Goal: Task Accomplishment & Management: Manage account settings

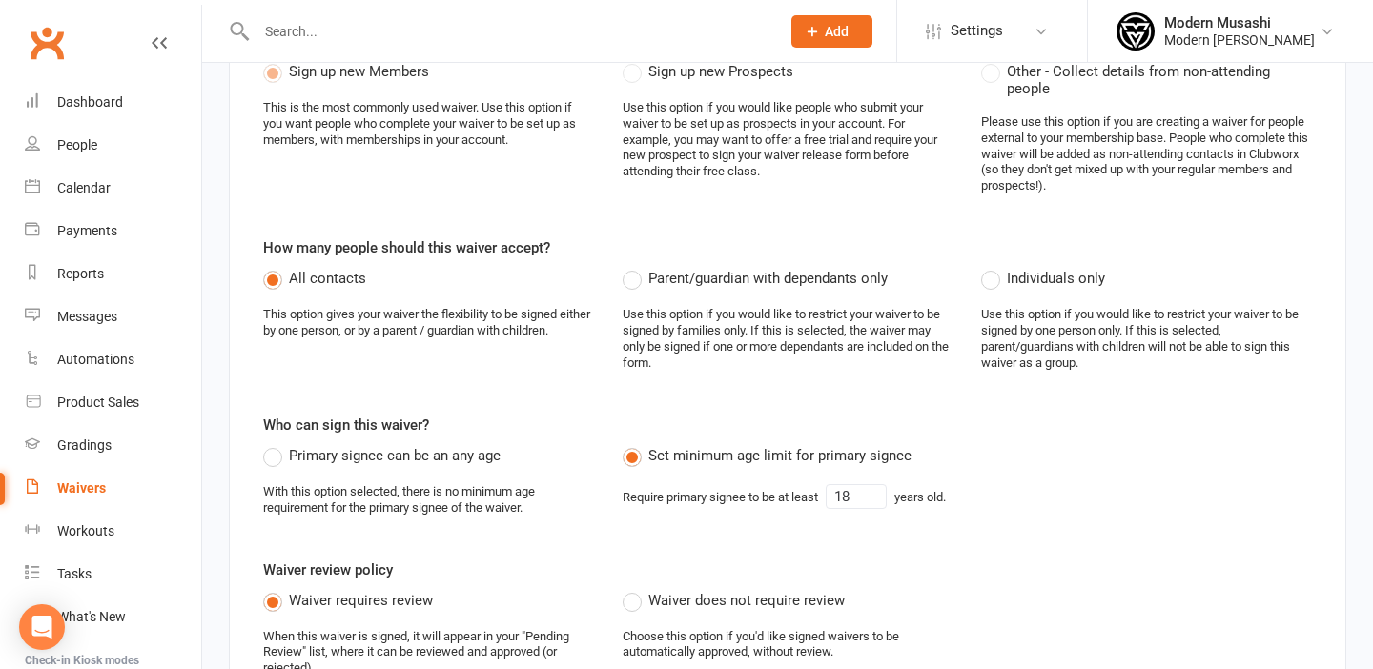
scroll to position [134, 0]
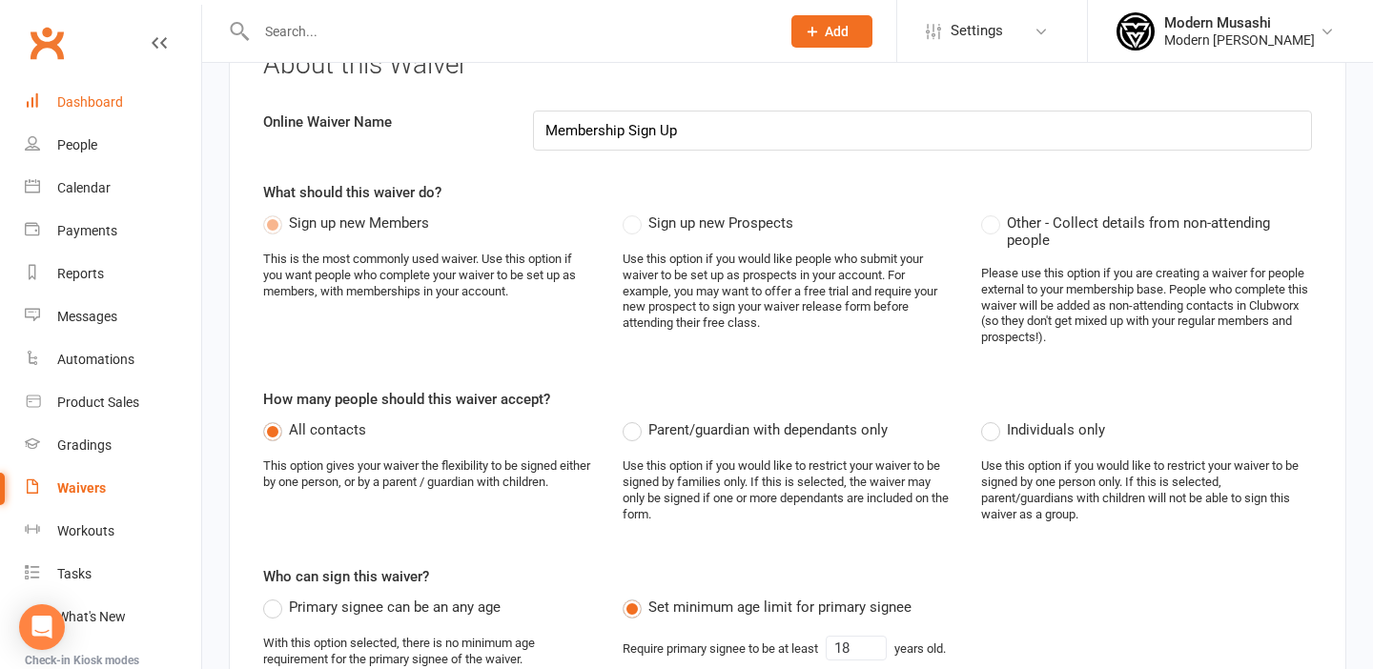
click at [97, 103] on div "Dashboard" at bounding box center [90, 101] width 66 height 15
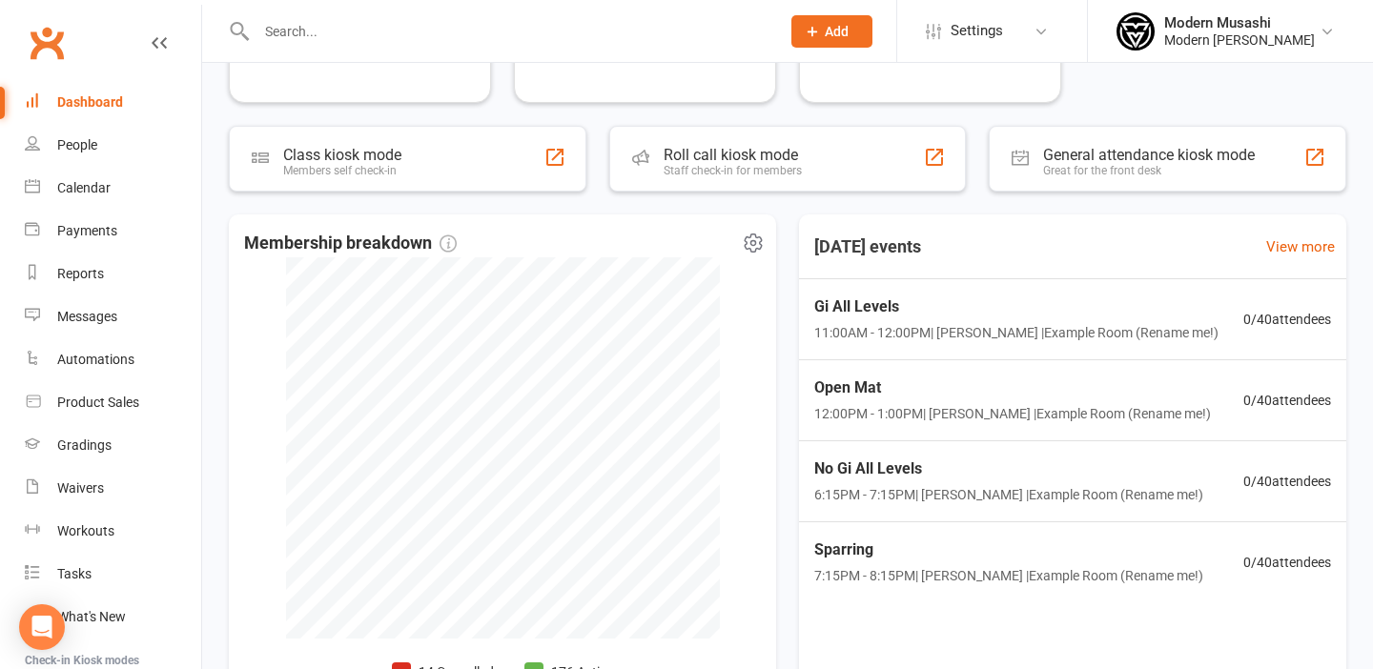
scroll to position [287, 0]
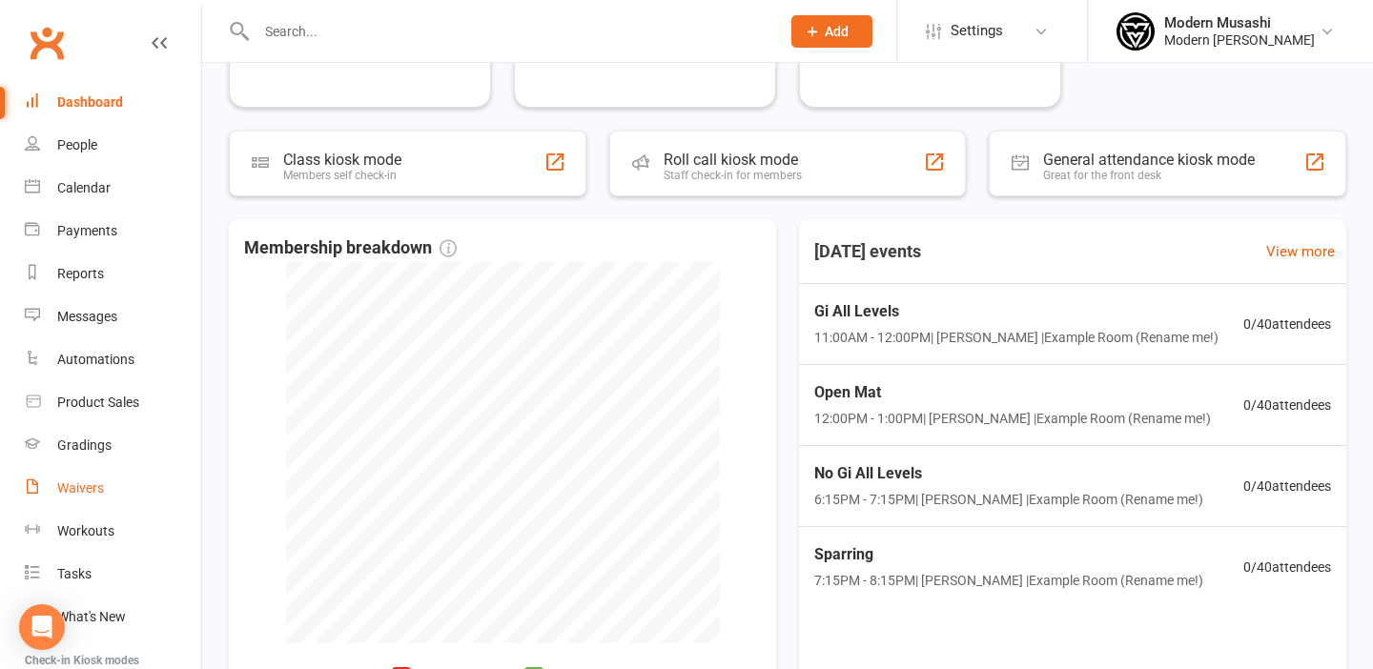
click at [84, 491] on div "Waivers" at bounding box center [80, 488] width 47 height 15
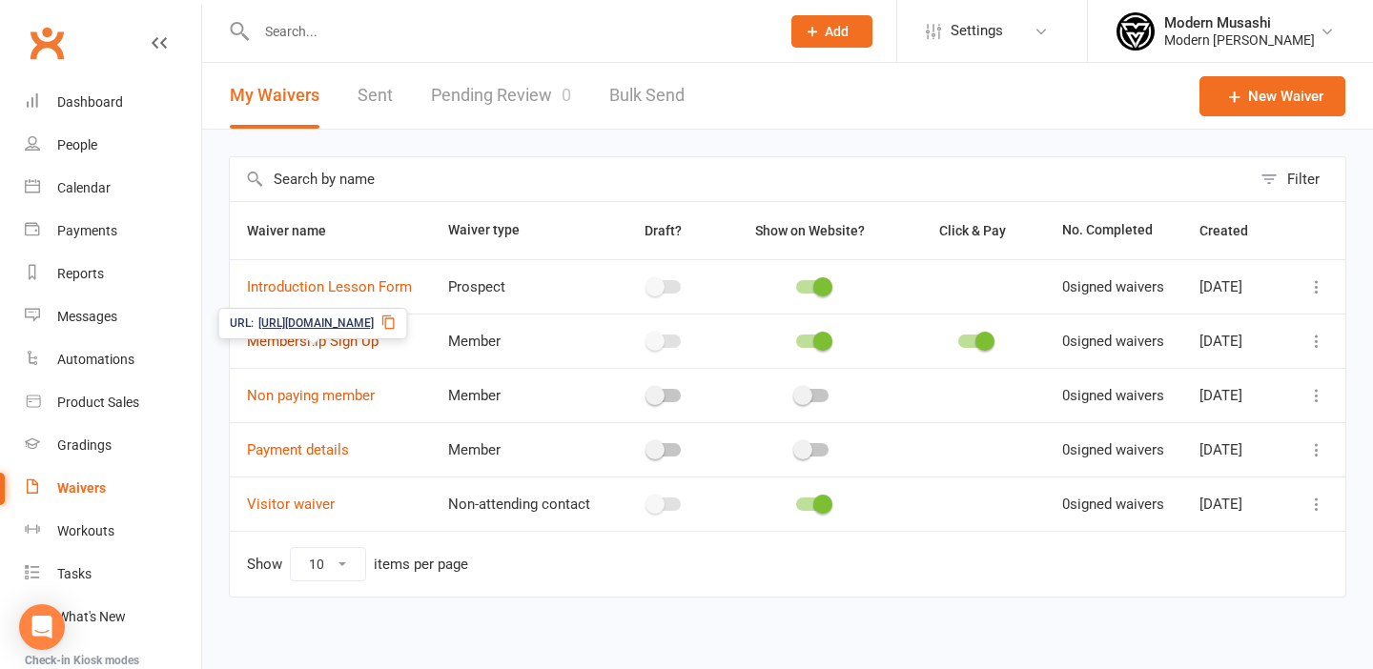
click at [317, 350] on link "Membership Sign Up" at bounding box center [313, 341] width 132 height 17
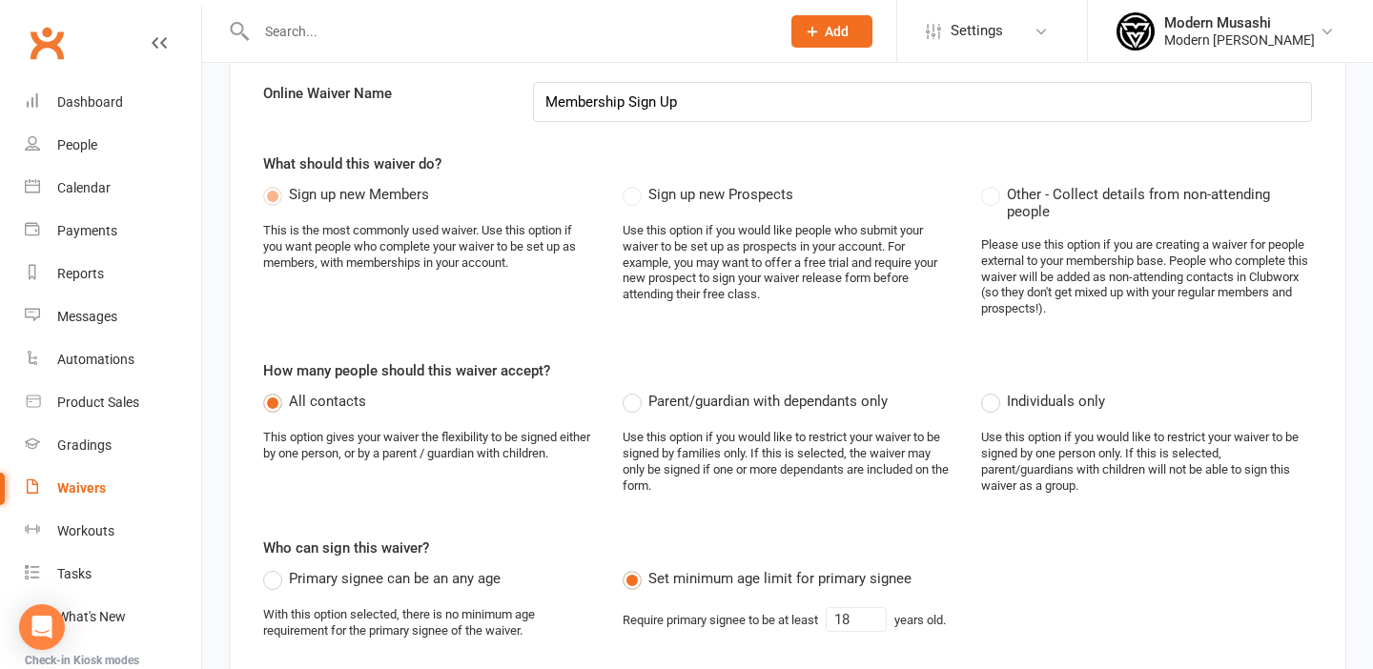
scroll to position [167, 0]
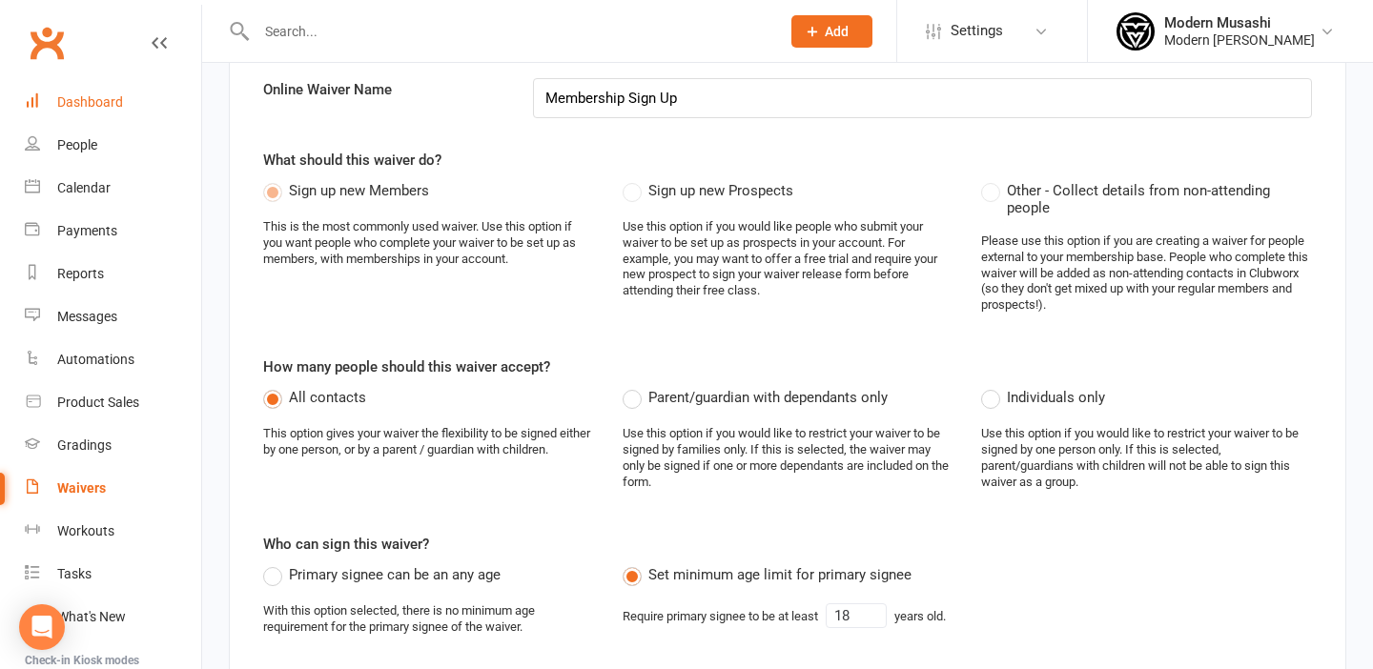
click at [95, 107] on div "Dashboard" at bounding box center [90, 101] width 66 height 15
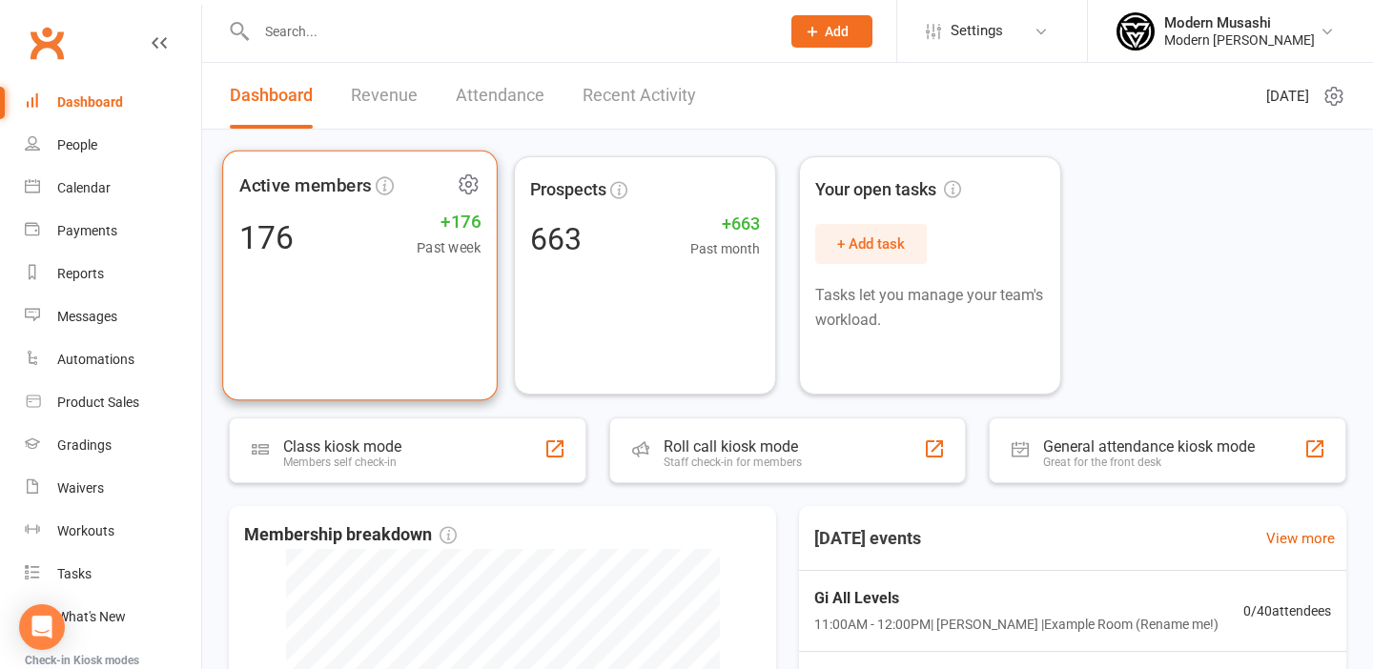
click at [352, 264] on div "Active members 176 +176 Past week" at bounding box center [360, 276] width 276 height 251
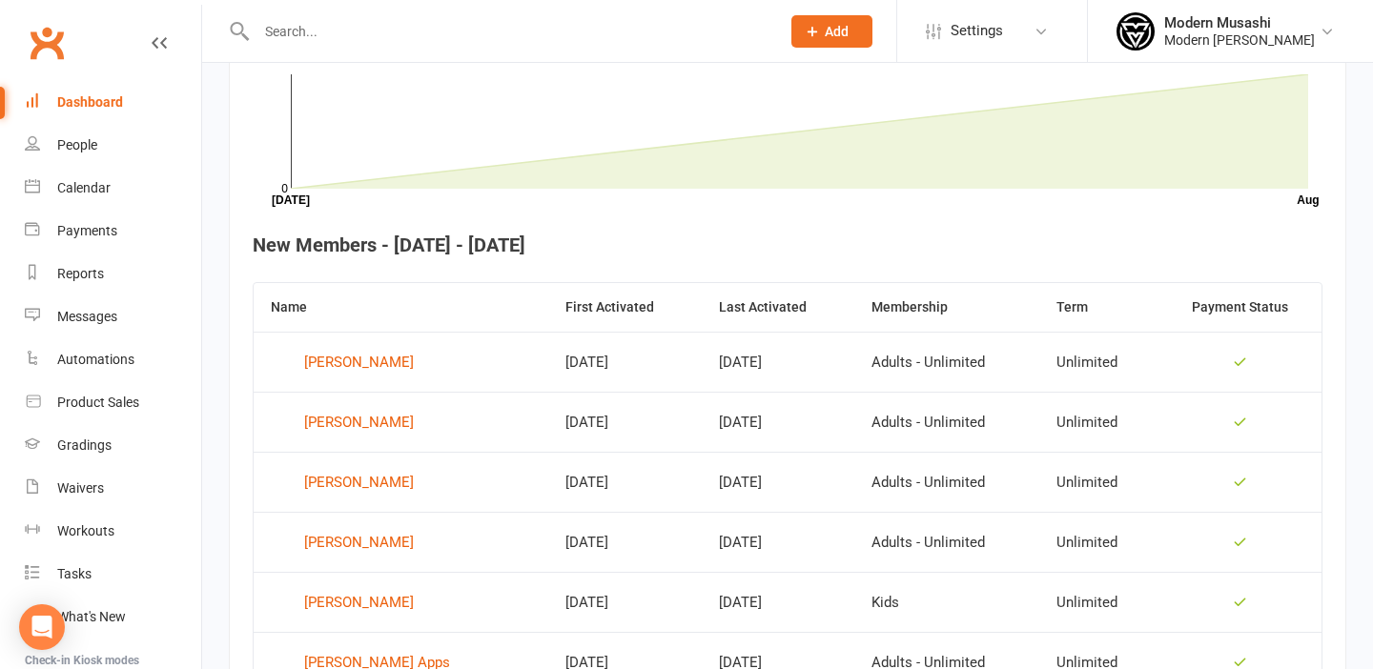
scroll to position [612, 0]
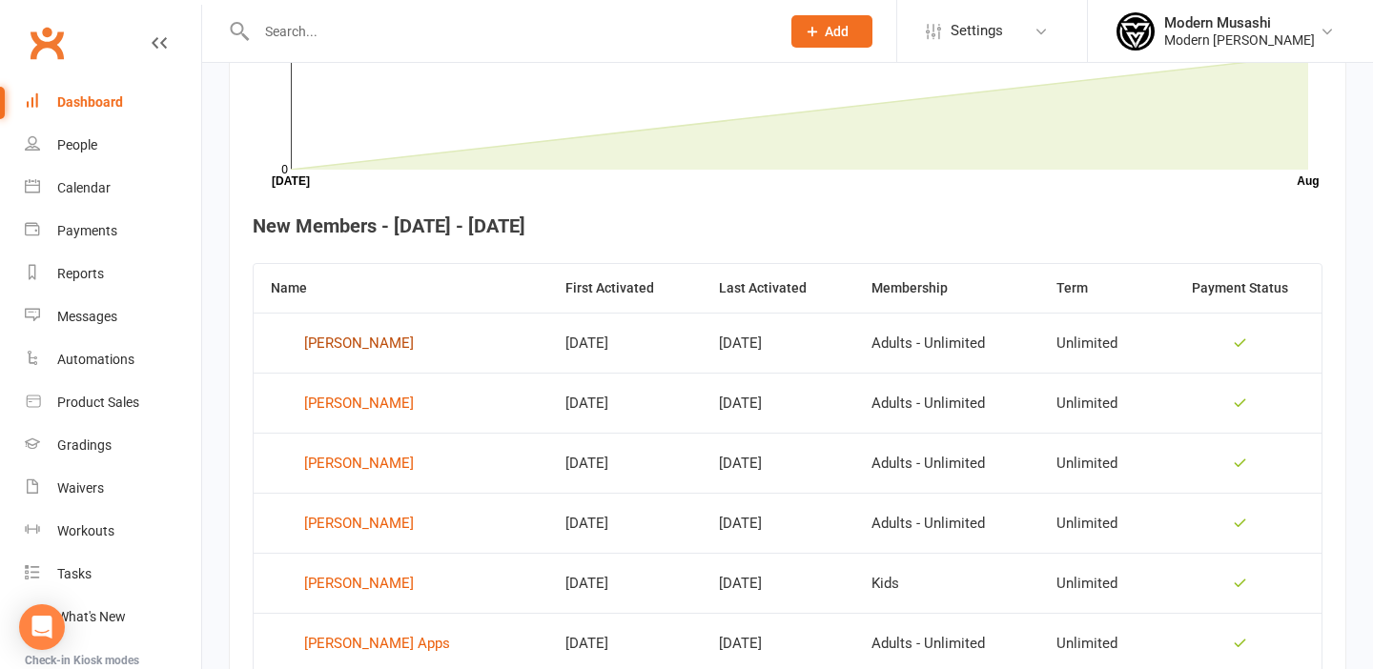
click at [360, 338] on div "[PERSON_NAME]" at bounding box center [359, 343] width 110 height 29
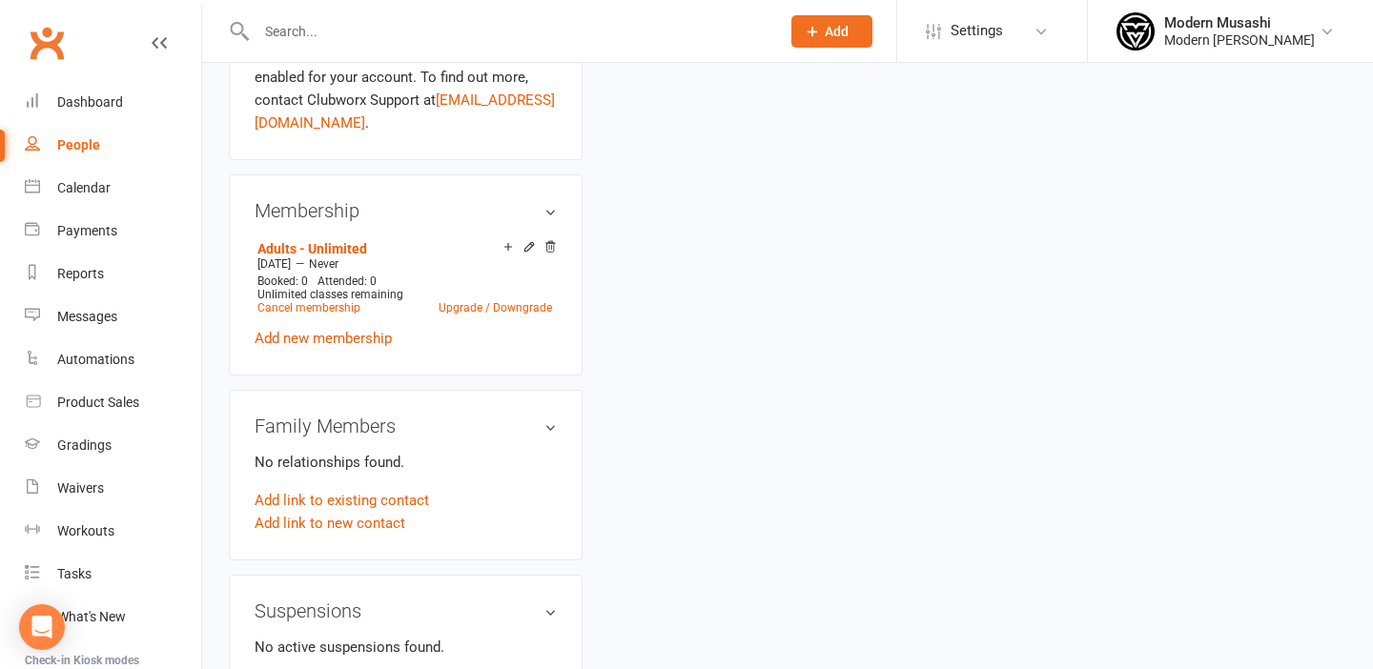
scroll to position [646, 0]
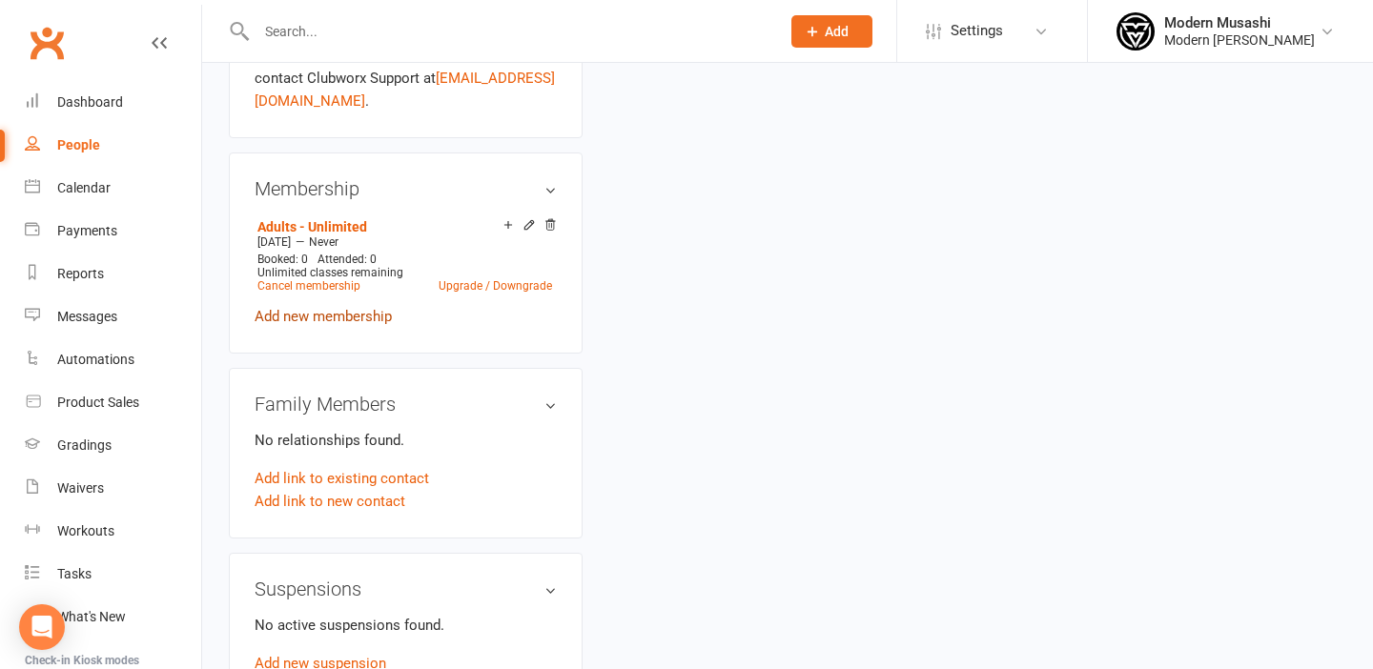
click at [315, 308] on link "Add new membership" at bounding box center [323, 316] width 137 height 17
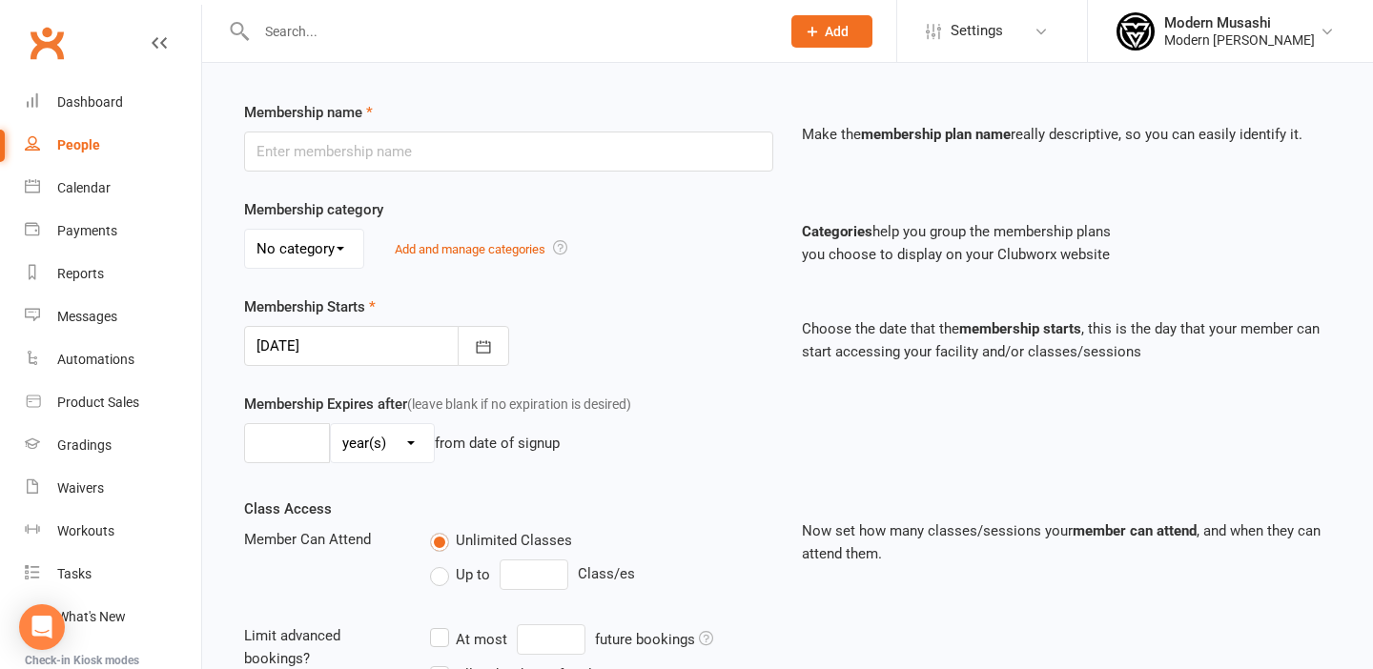
scroll to position [244, 0]
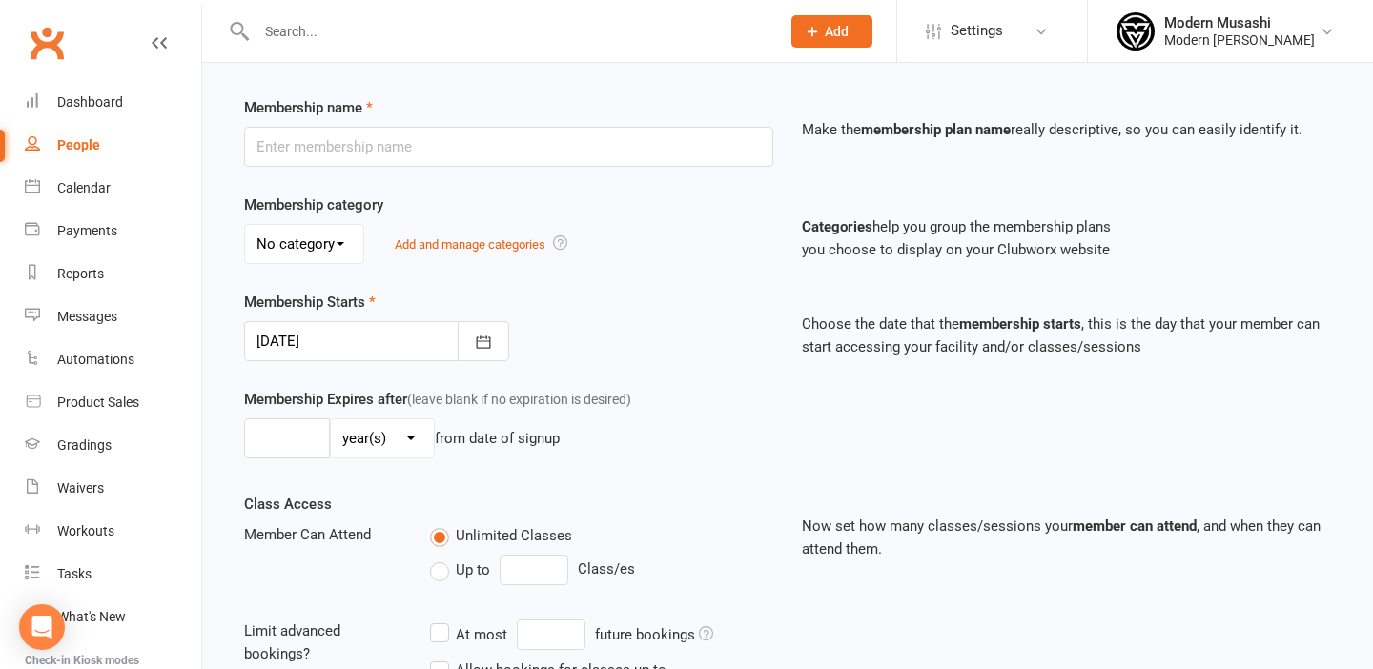
click at [332, 245] on select "No category General" at bounding box center [304, 244] width 118 height 38
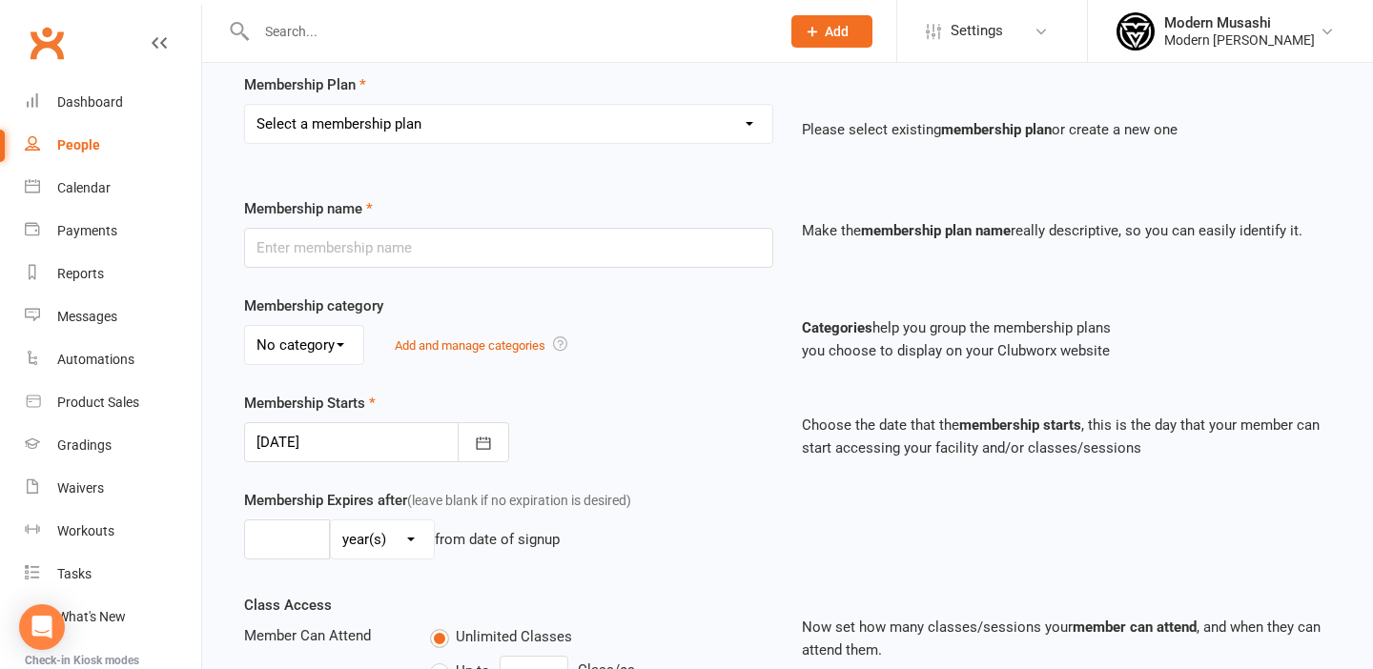
scroll to position [0, 0]
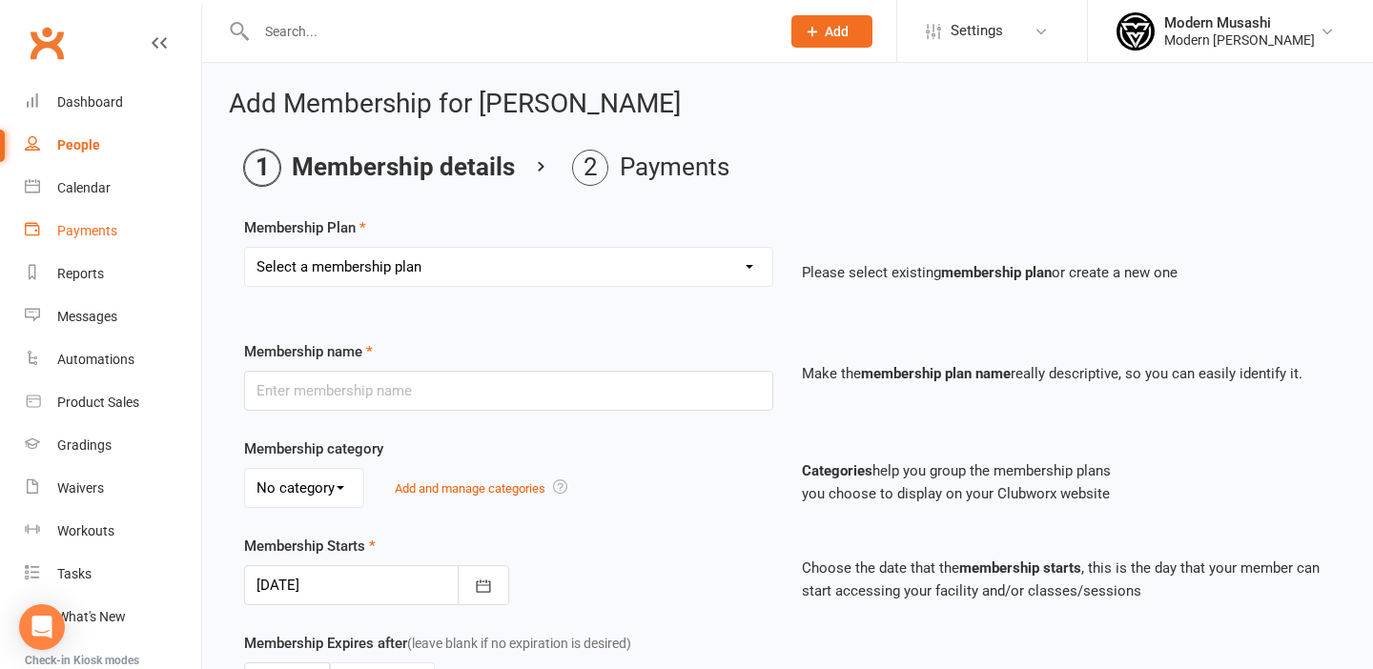
click at [92, 227] on div "Payments" at bounding box center [87, 230] width 60 height 15
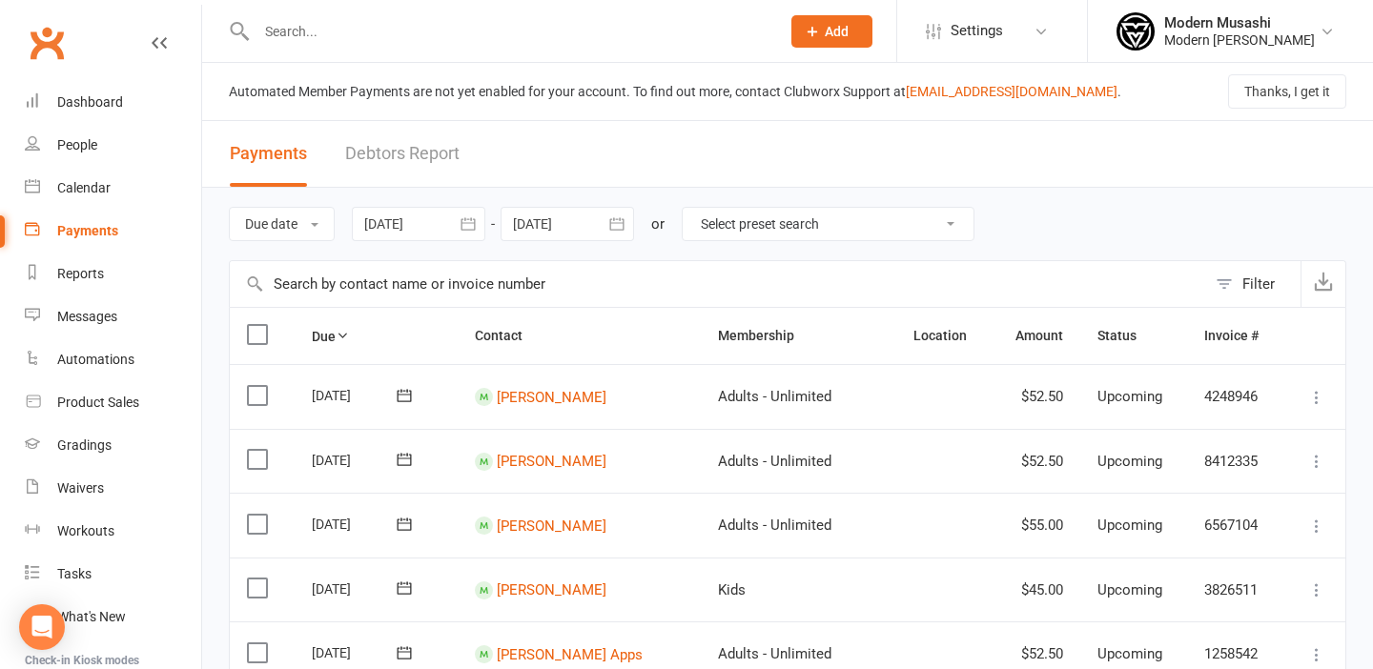
click at [404, 156] on link "Debtors Report" at bounding box center [402, 154] width 114 height 66
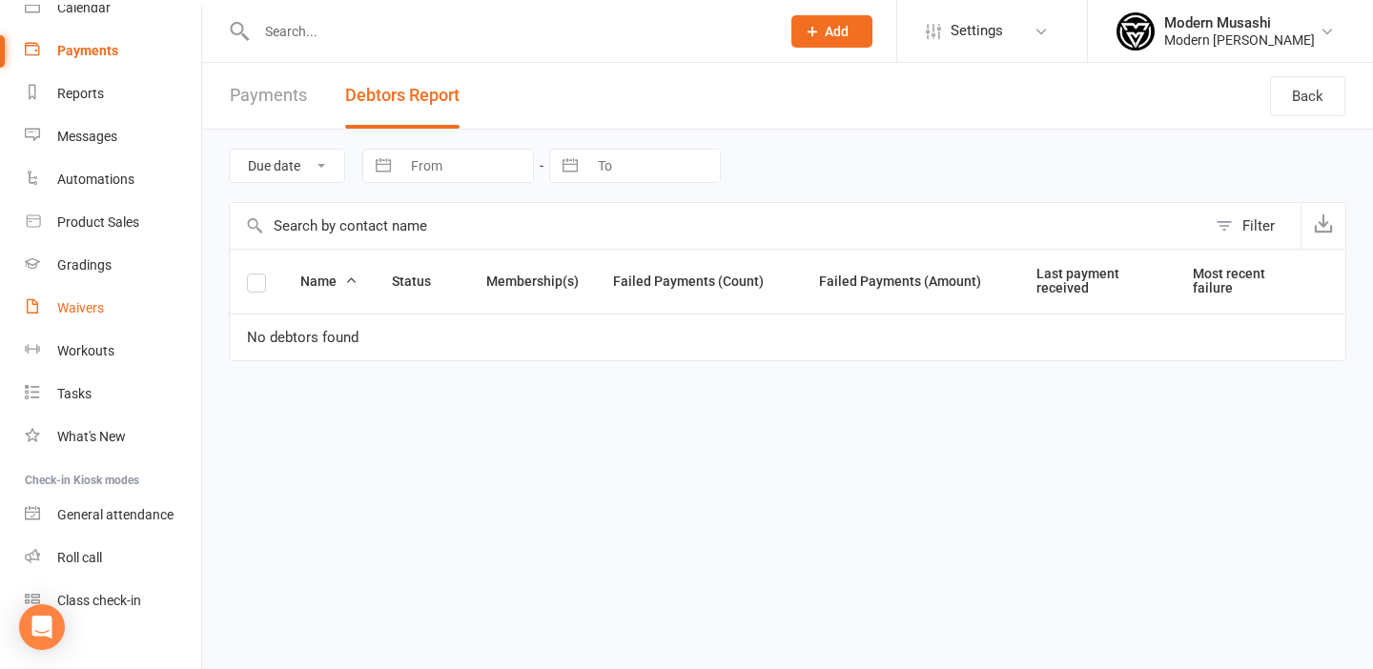
scroll to position [205, 0]
